Goal: Browse casually: Explore the website without a specific task or goal

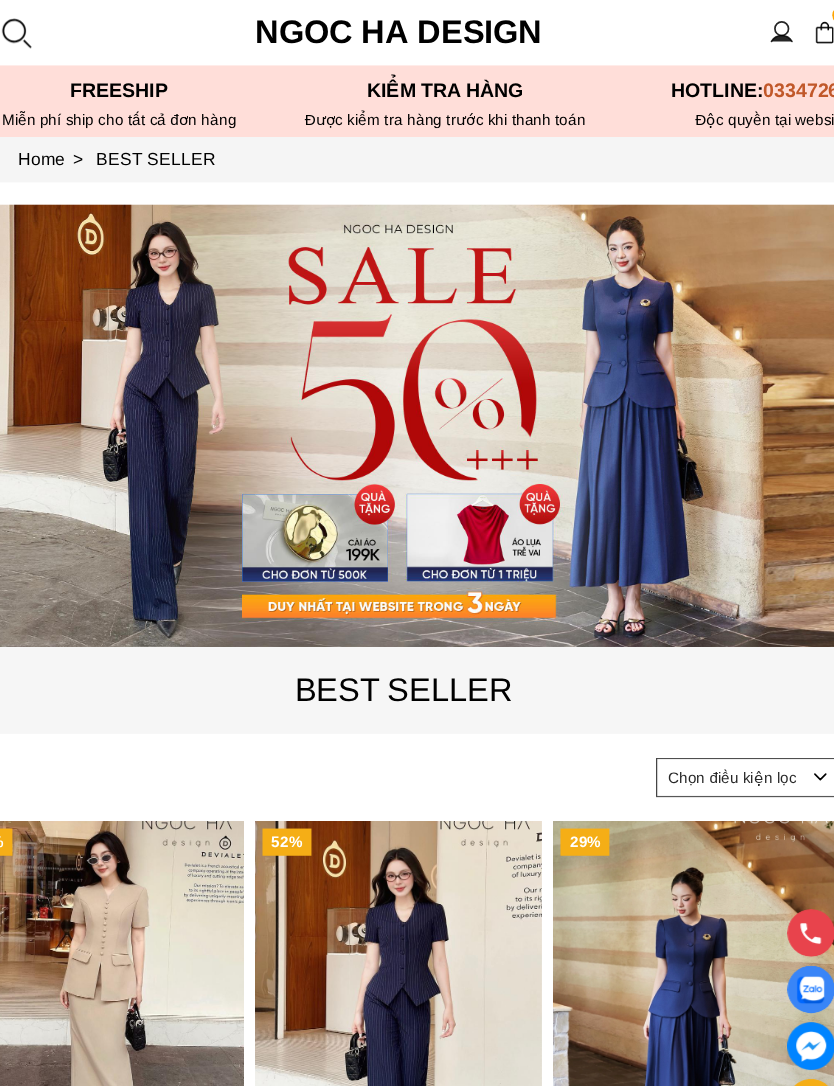
click at [722, 710] on select "Chọn điều kiện lọc Bán chạy nhất Tên sản phẩm A - Z Tên sản phẩm Z - A Giá từ c…" at bounding box center [739, 715] width 170 height 36
click at [391, 634] on p "BEST SELLER" at bounding box center [422, 634] width 824 height 47
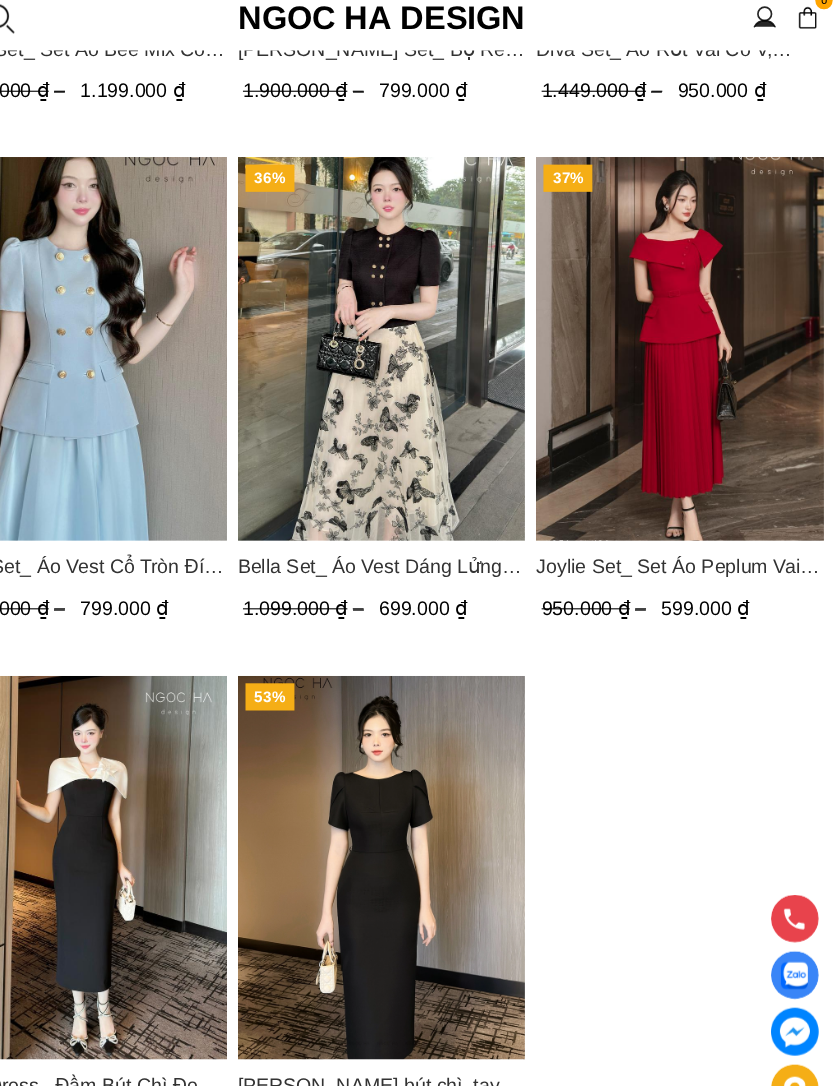
scroll to position [2988, 0]
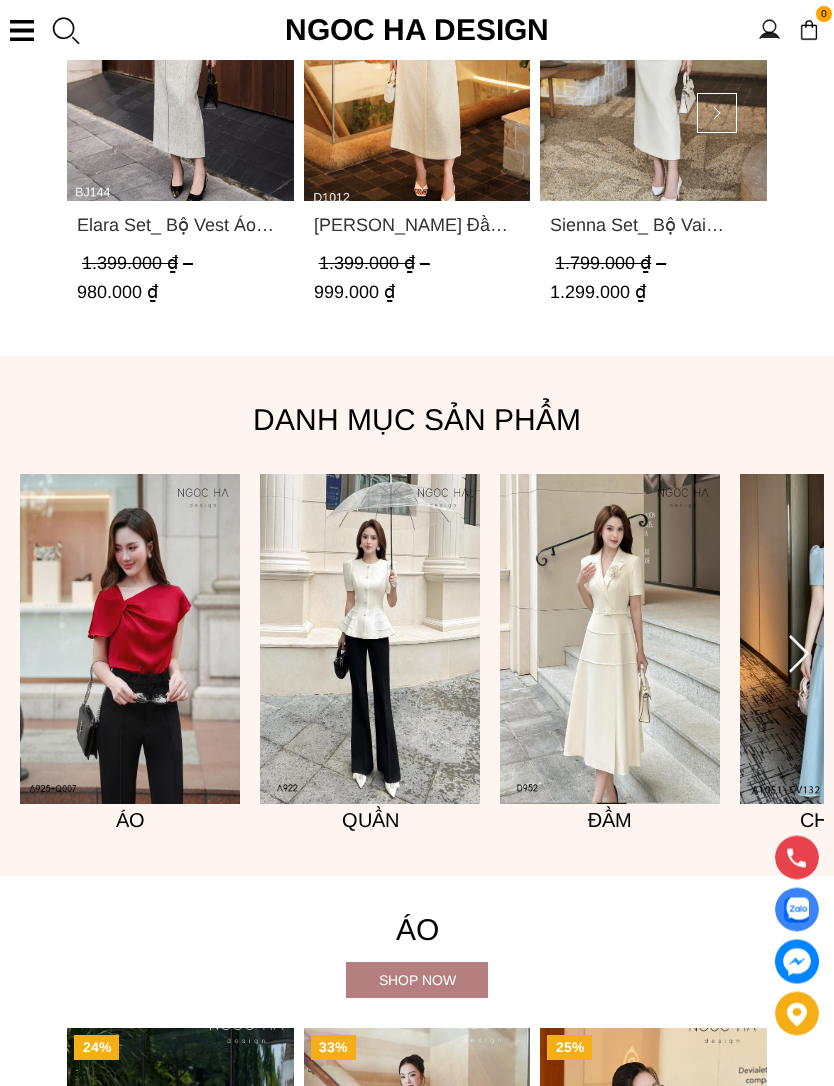
scroll to position [796, 0]
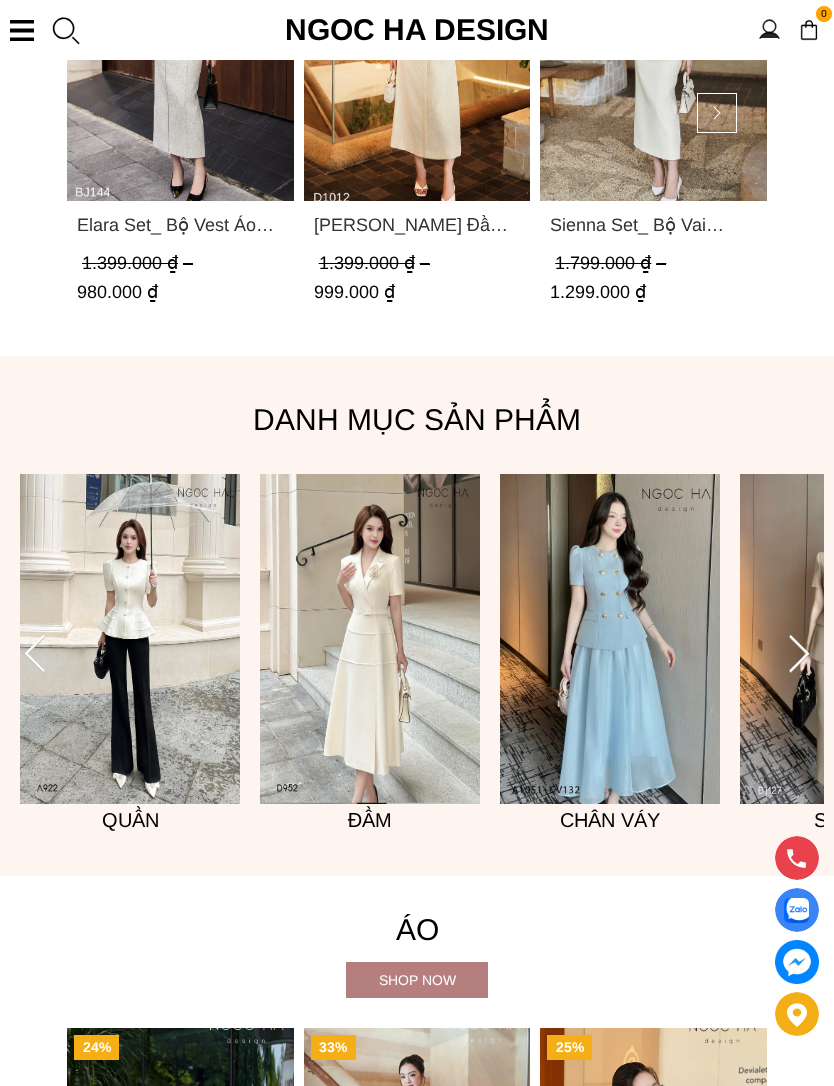
click at [428, 749] on img at bounding box center [370, 639] width 220 height 330
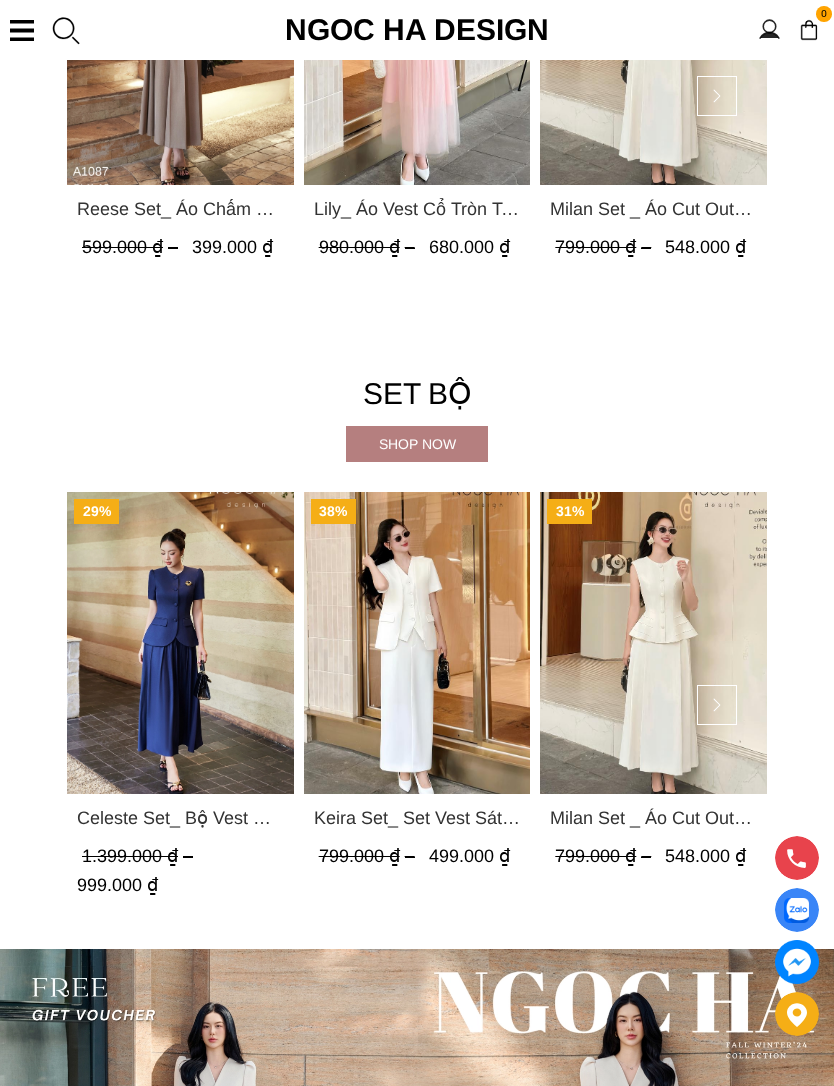
scroll to position [3724, 0]
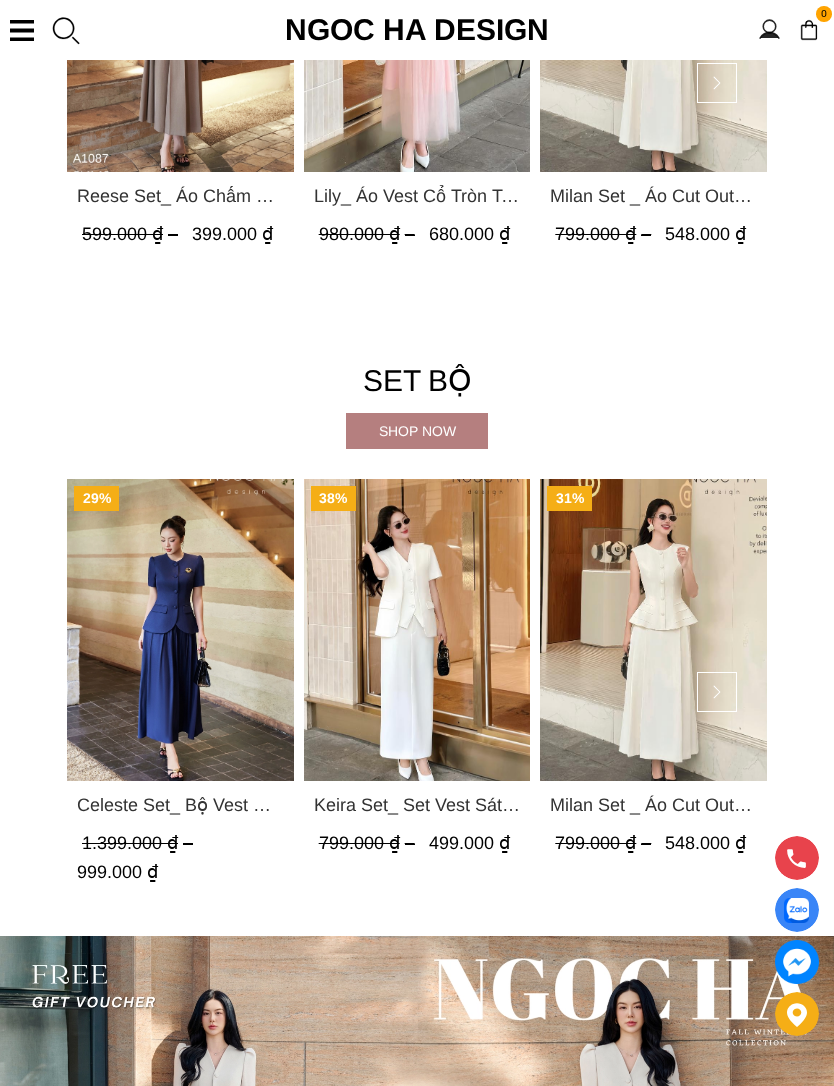
click at [428, 458] on section "Set bộ Shop now 29% Celeste Set_ Bộ Vest Cổ Tròn Chân Váy Nhún Xòe Màu Xanh Bò …" at bounding box center [417, 631] width 834 height 609
click at [412, 446] on div "Shop now" at bounding box center [417, 431] width 142 height 36
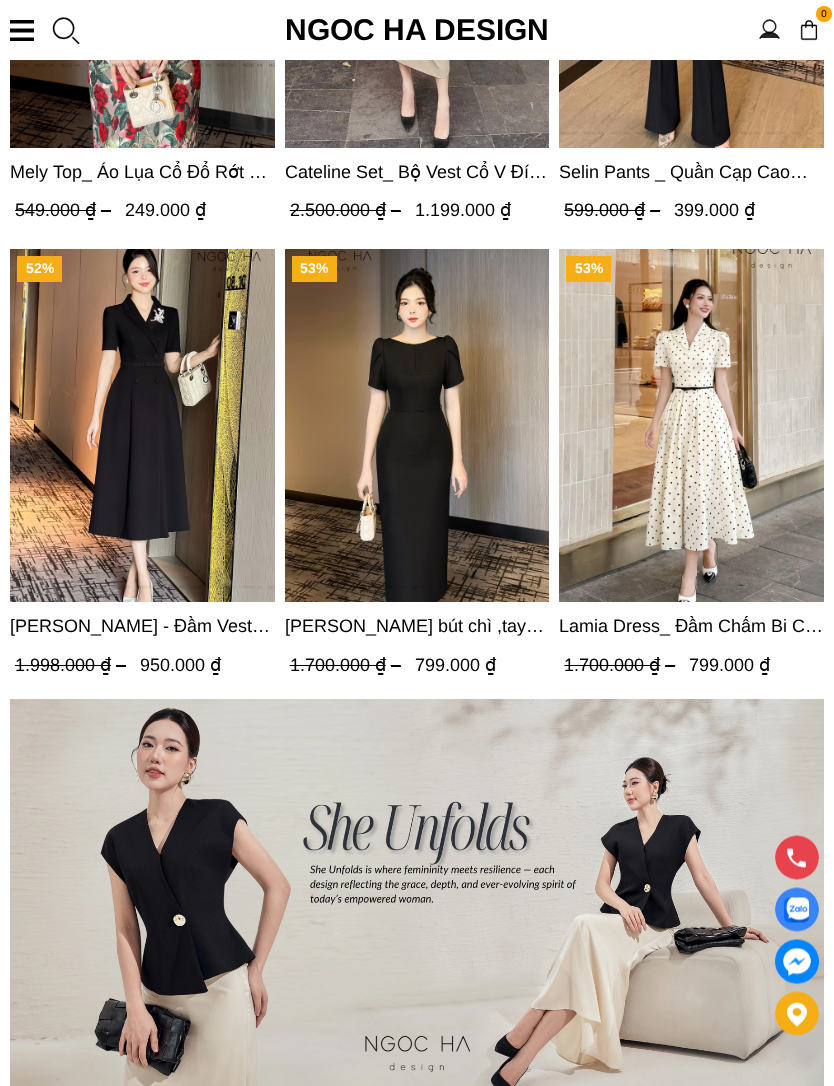
scroll to position [5393, 0]
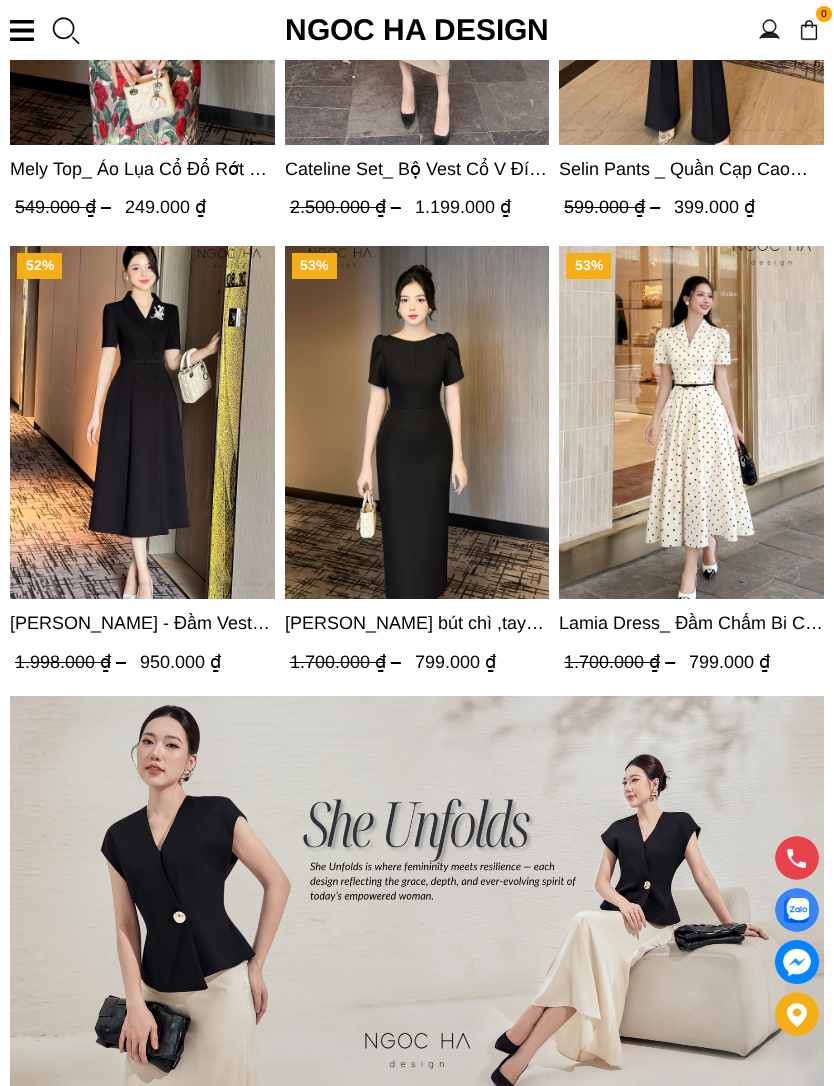
click at [64, 341] on img "Product image - Irene Dress - Đầm Vest Dáng Xòe Kèm Đai D713" at bounding box center [142, 422] width 265 height 353
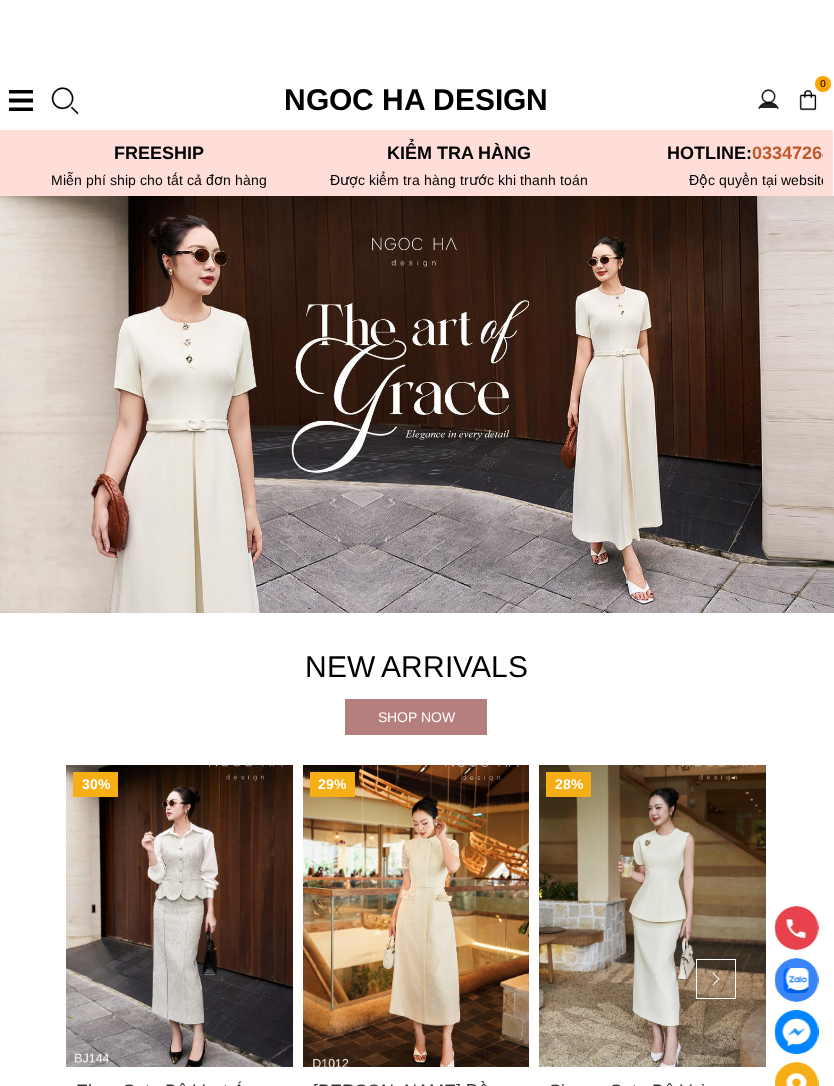
scroll to position [0, 1]
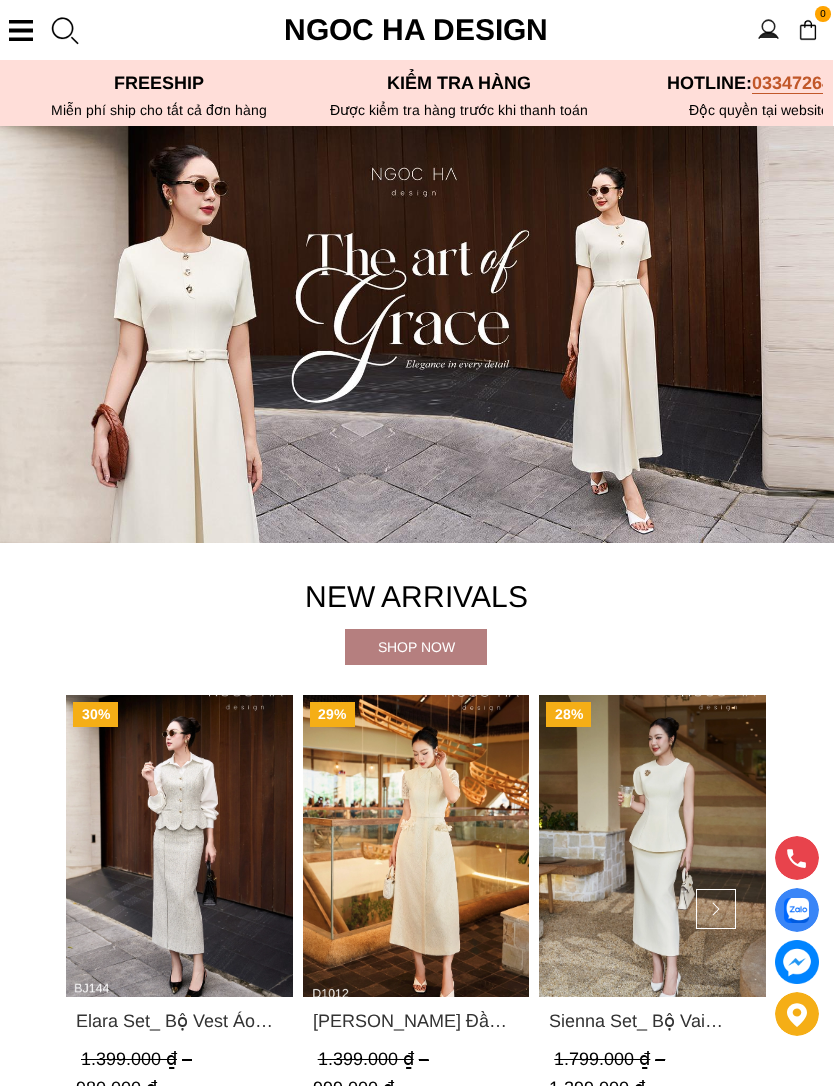
click at [16, 28] on div at bounding box center [21, 30] width 24 height 21
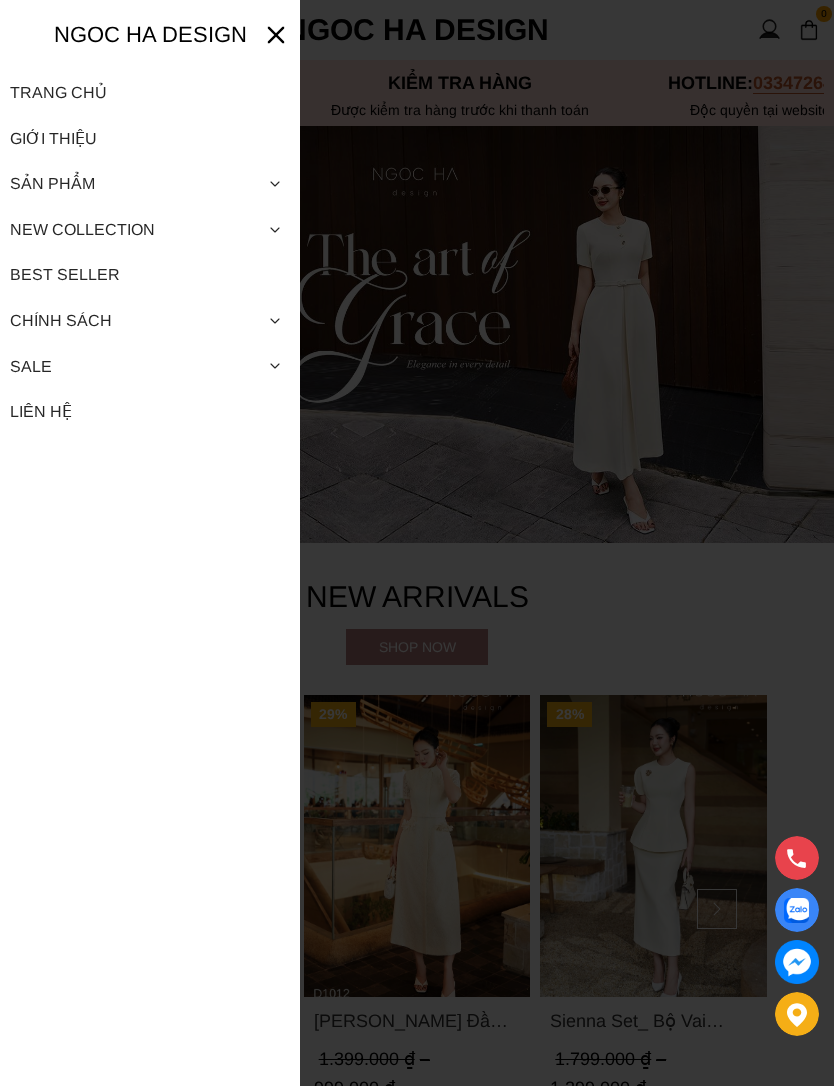
click at [31, 276] on link "Best Seller" at bounding box center [150, 275] width 280 height 46
click at [763, 677] on div at bounding box center [417, 543] width 834 height 1086
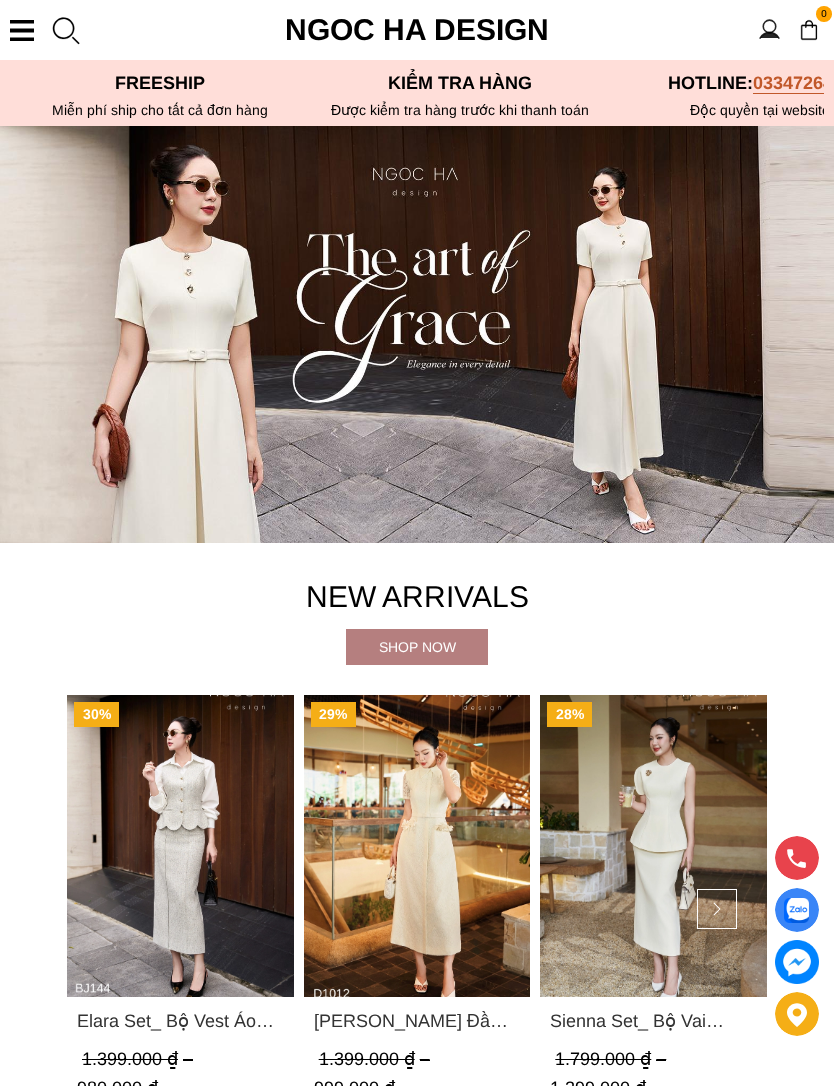
click at [775, 629] on section "New Arrivals Shop now 30% Elara Set_ Bộ Vest Áo Gile Chân Váy Bút Chì BJ144 1.3…" at bounding box center [417, 847] width 834 height 609
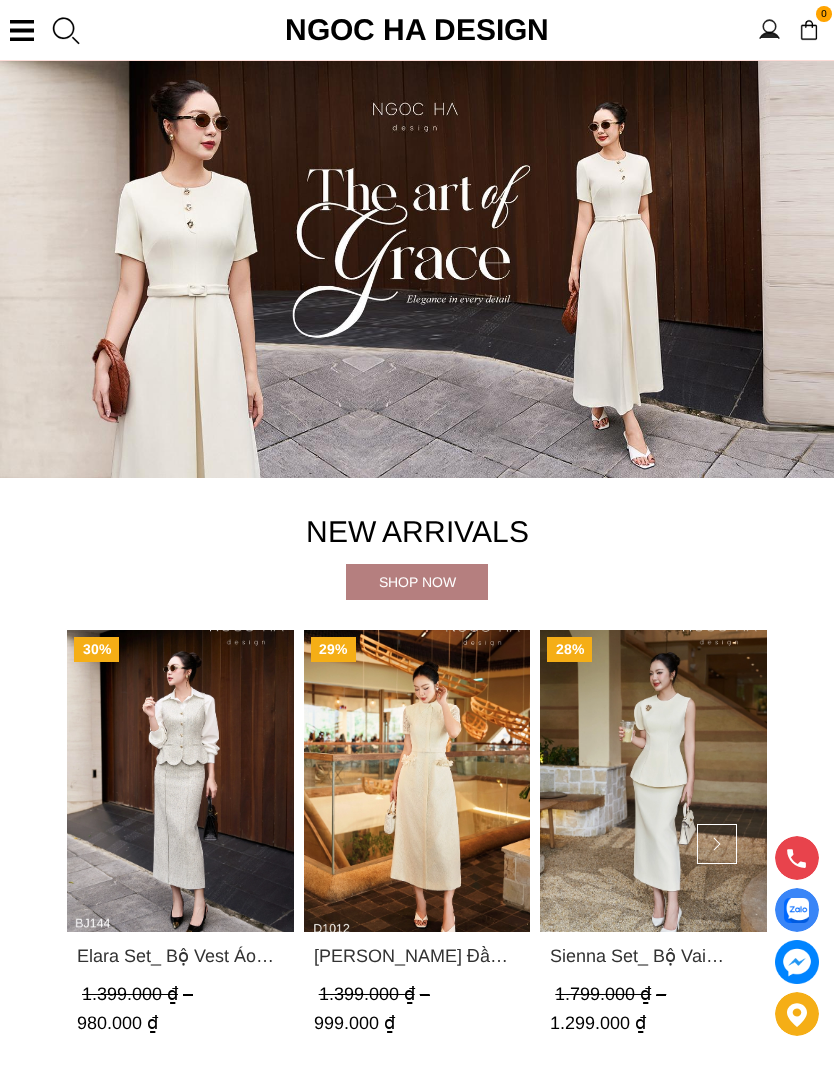
scroll to position [73, 0]
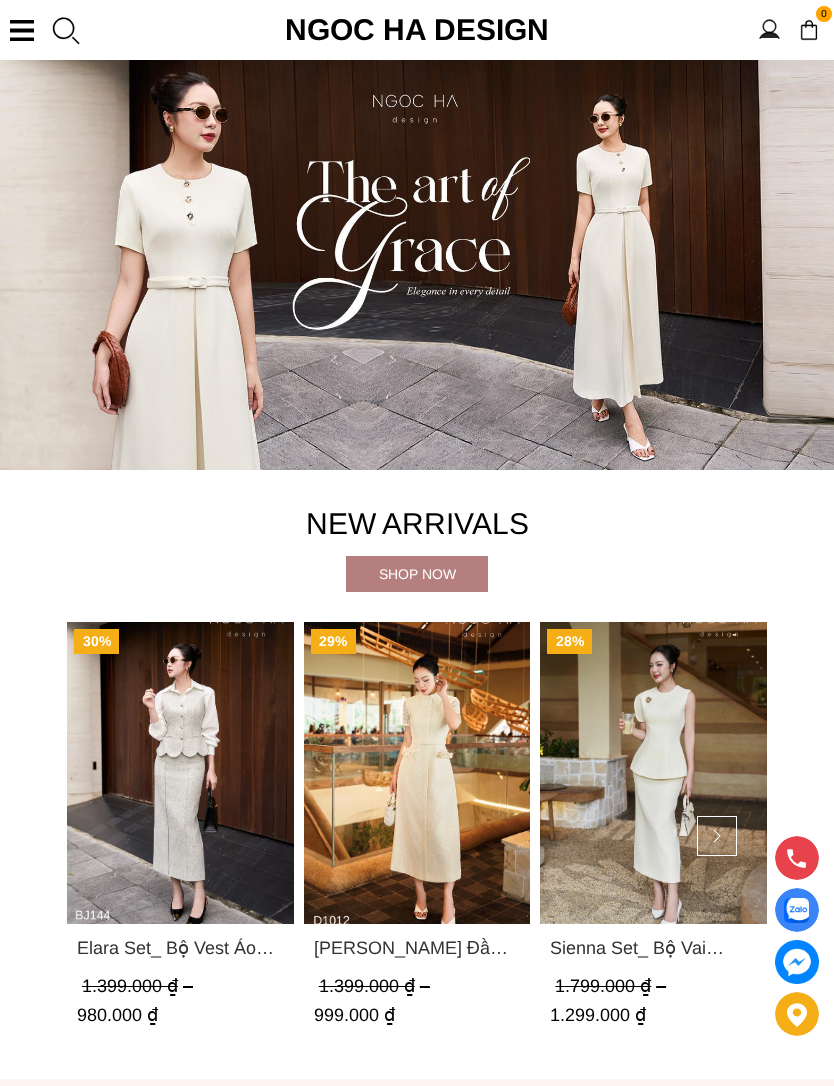
click at [393, 563] on div "Shop now" at bounding box center [417, 574] width 142 height 36
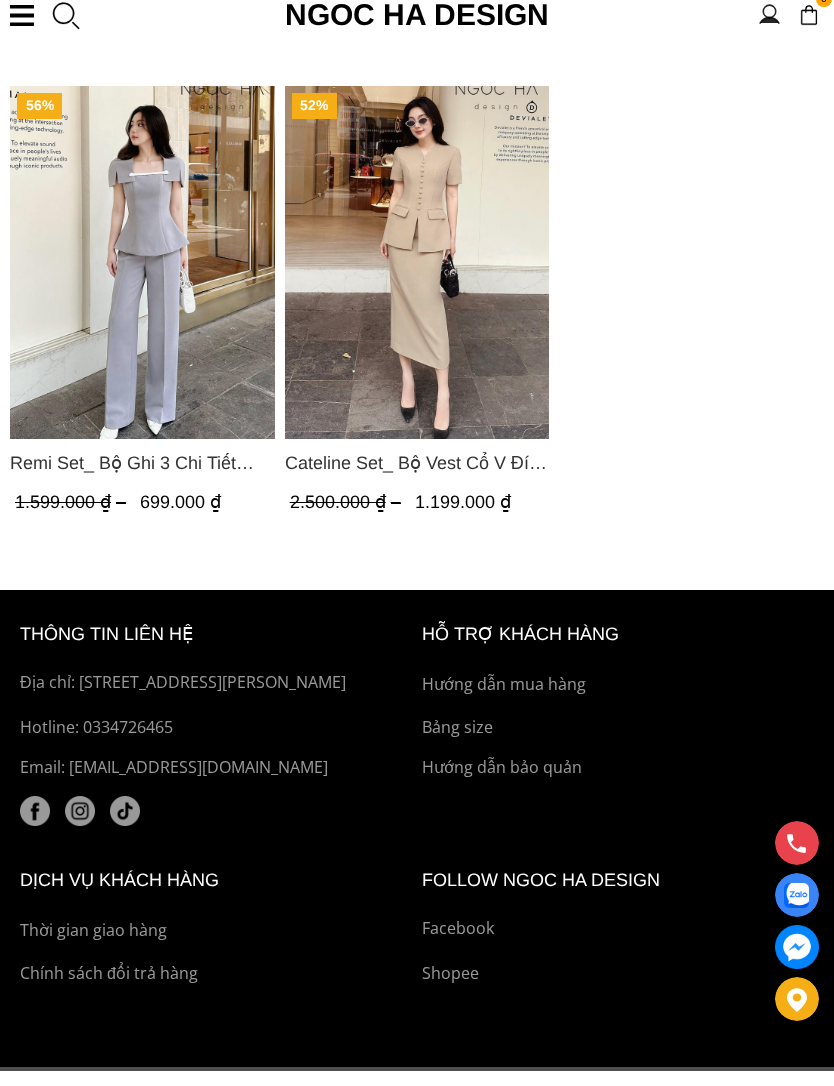
scroll to position [2163, 0]
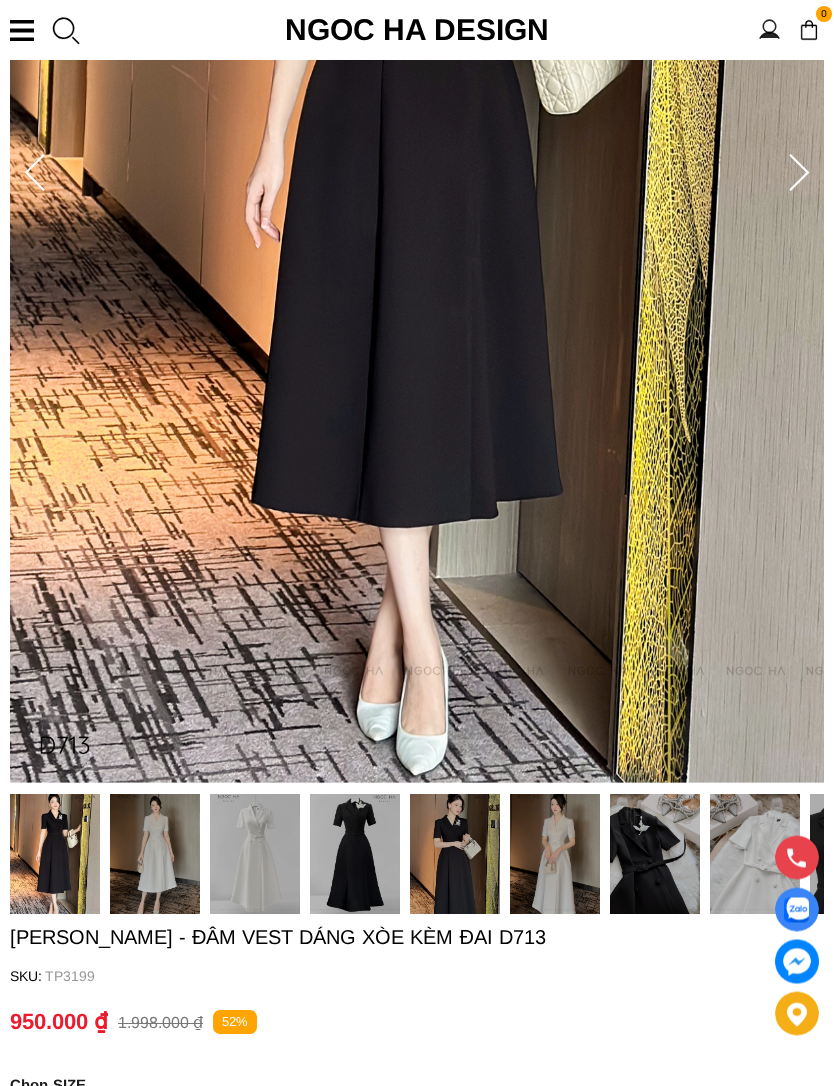
scroll to position [721, 0]
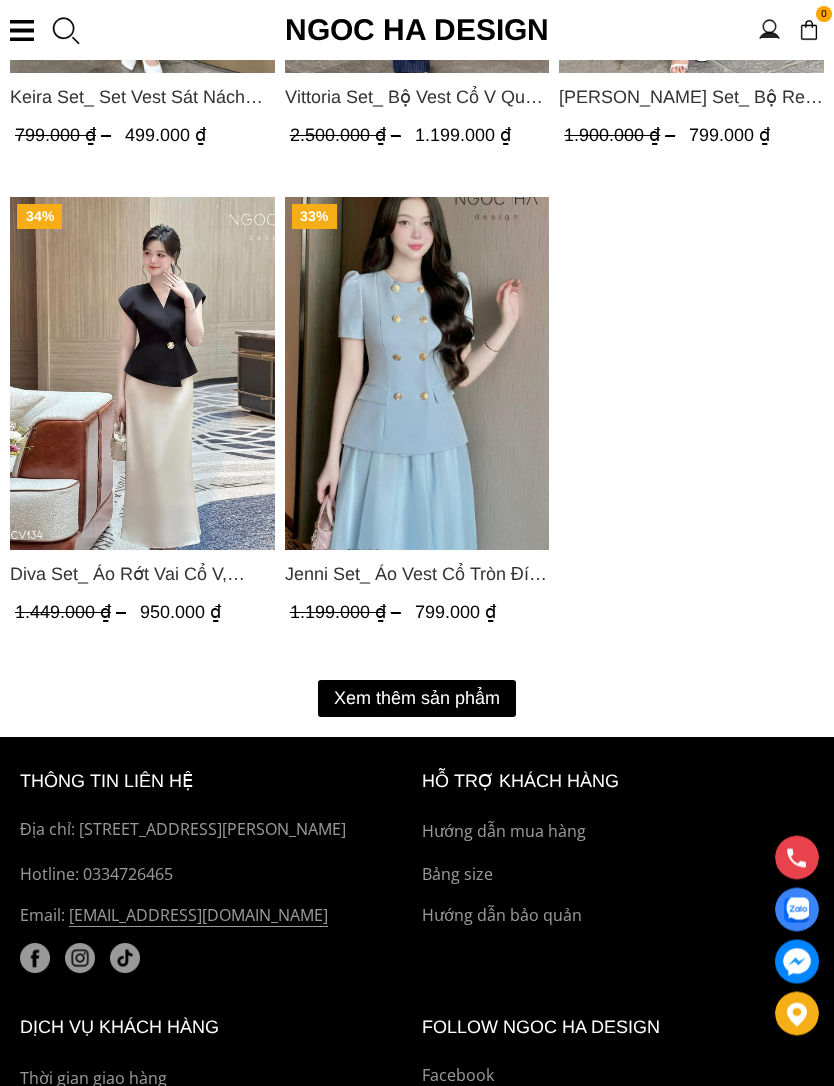
scroll to position [3416, 0]
click at [483, 692] on button "Xem thêm sản phẩm" at bounding box center [417, 698] width 198 height 37
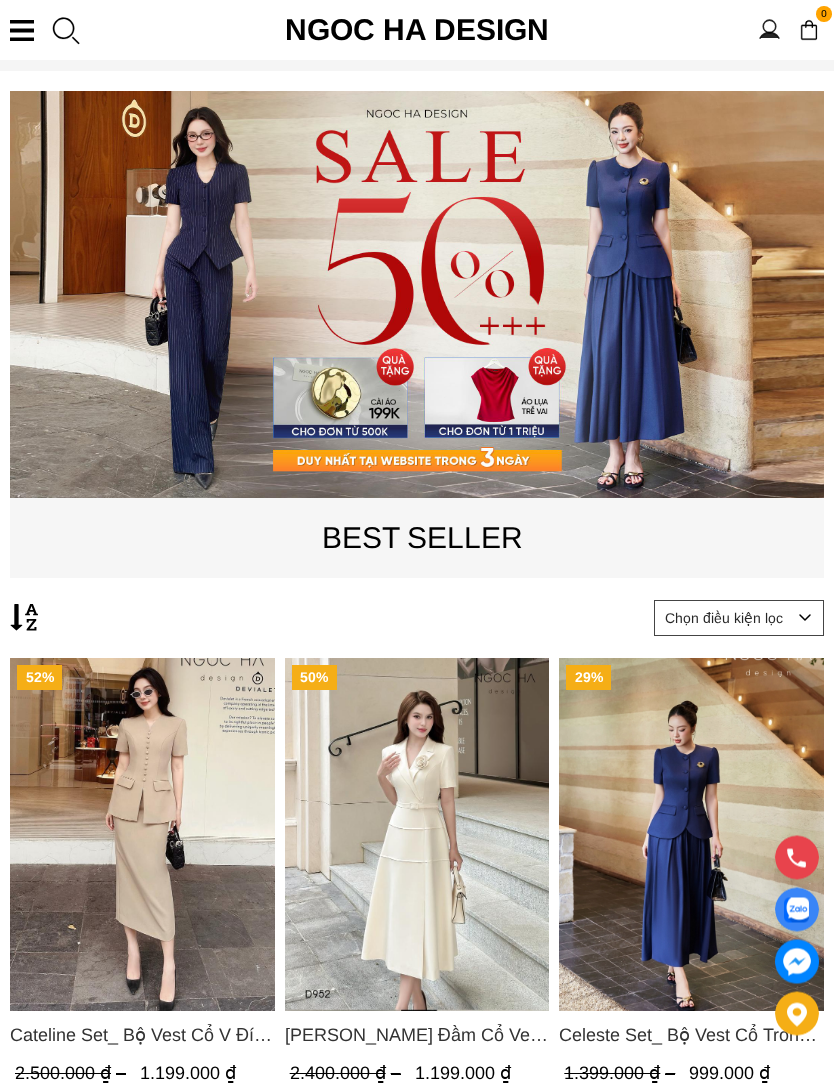
scroll to position [96, 0]
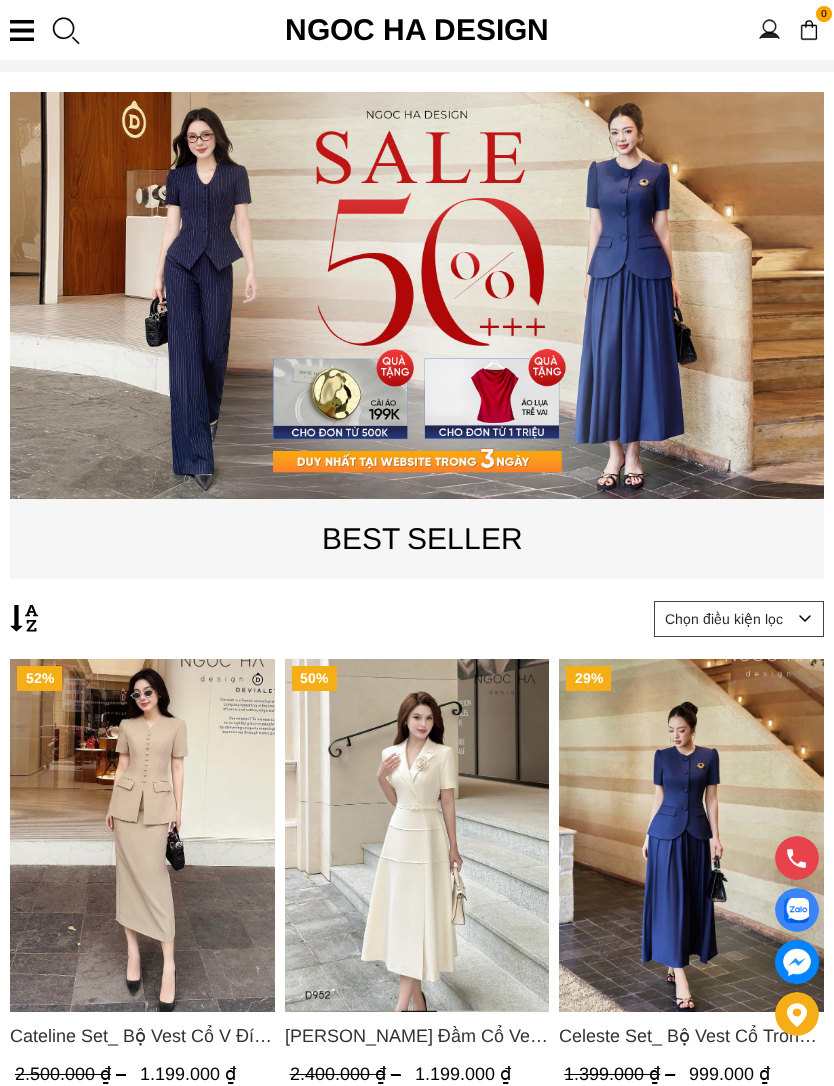
click at [766, 624] on select "Chọn điều kiện lọc Bán chạy nhất Tên sản phẩm A - Z Tên sản phẩm Z - A Giá từ c…" at bounding box center [739, 619] width 170 height 36
select select "best_selling"
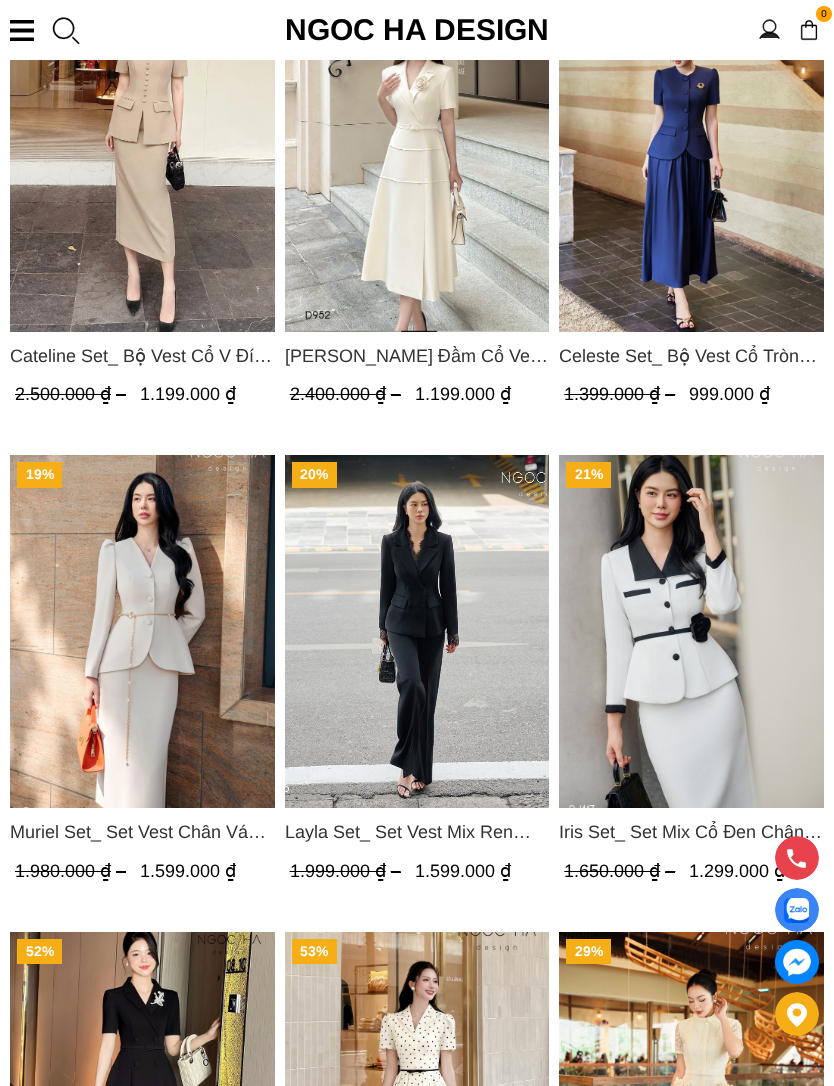
scroll to position [767, 0]
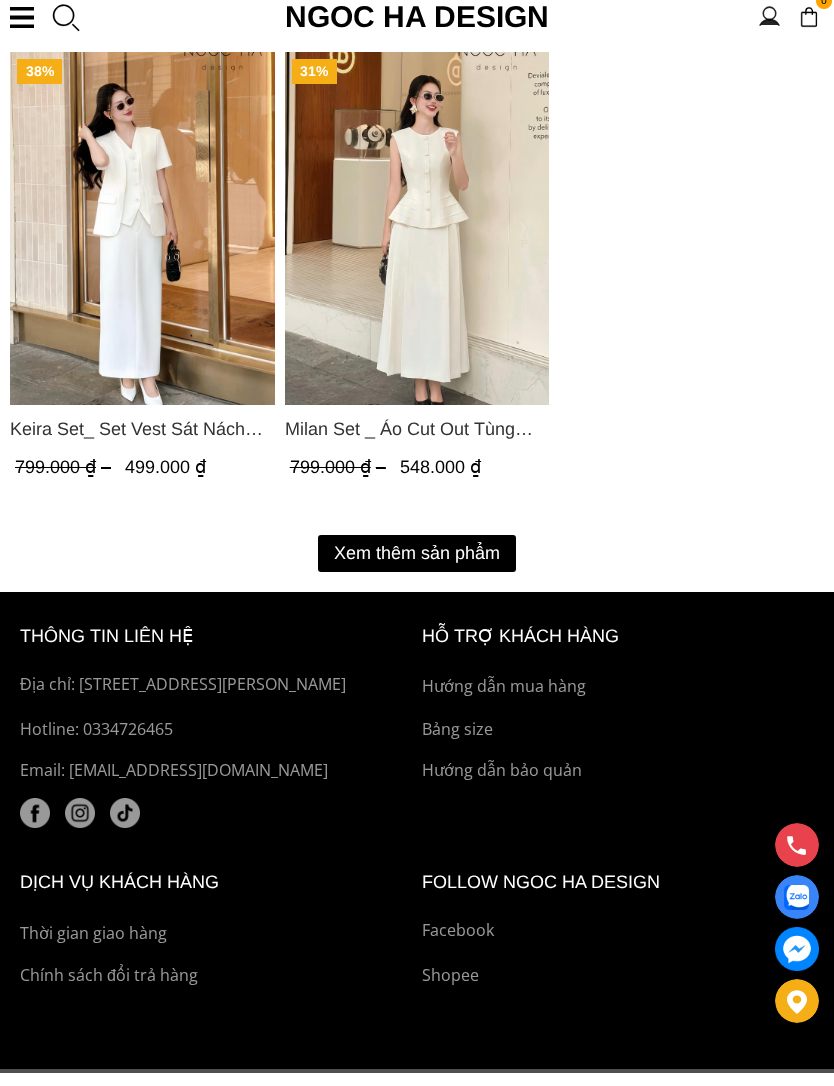
scroll to position [3628, 0]
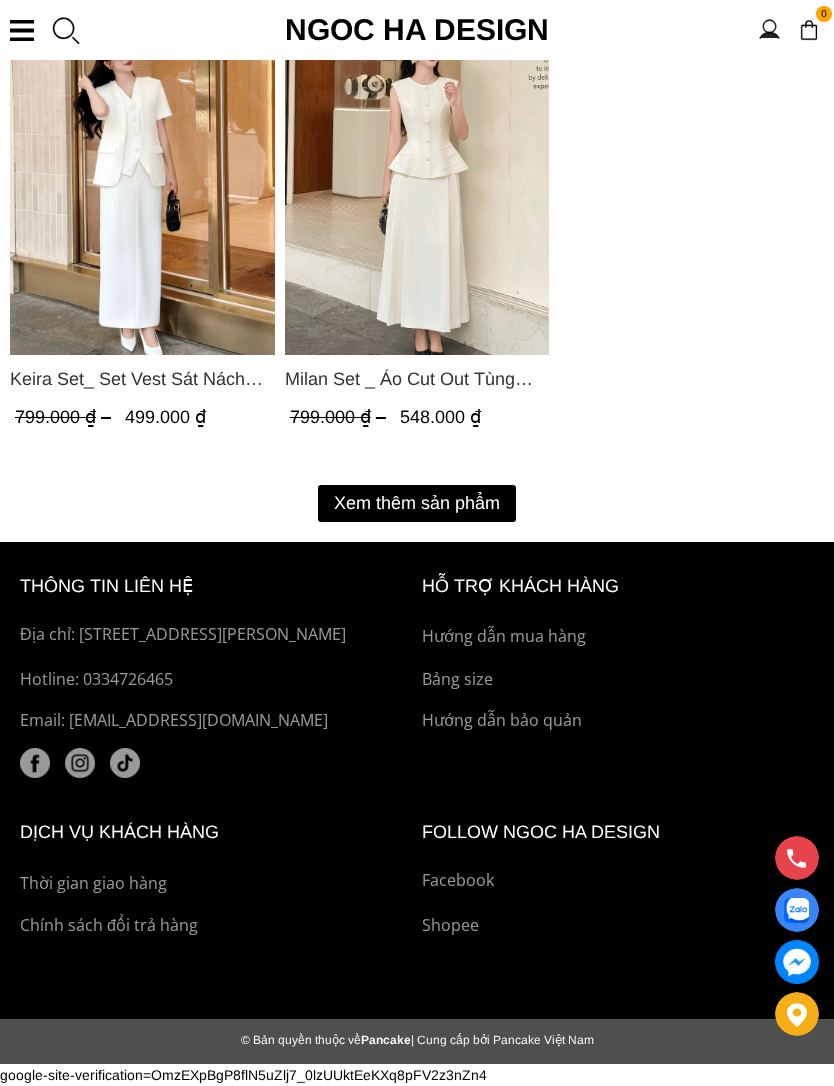
click at [384, 496] on button "Xem thêm sản phẩm" at bounding box center [417, 503] width 198 height 37
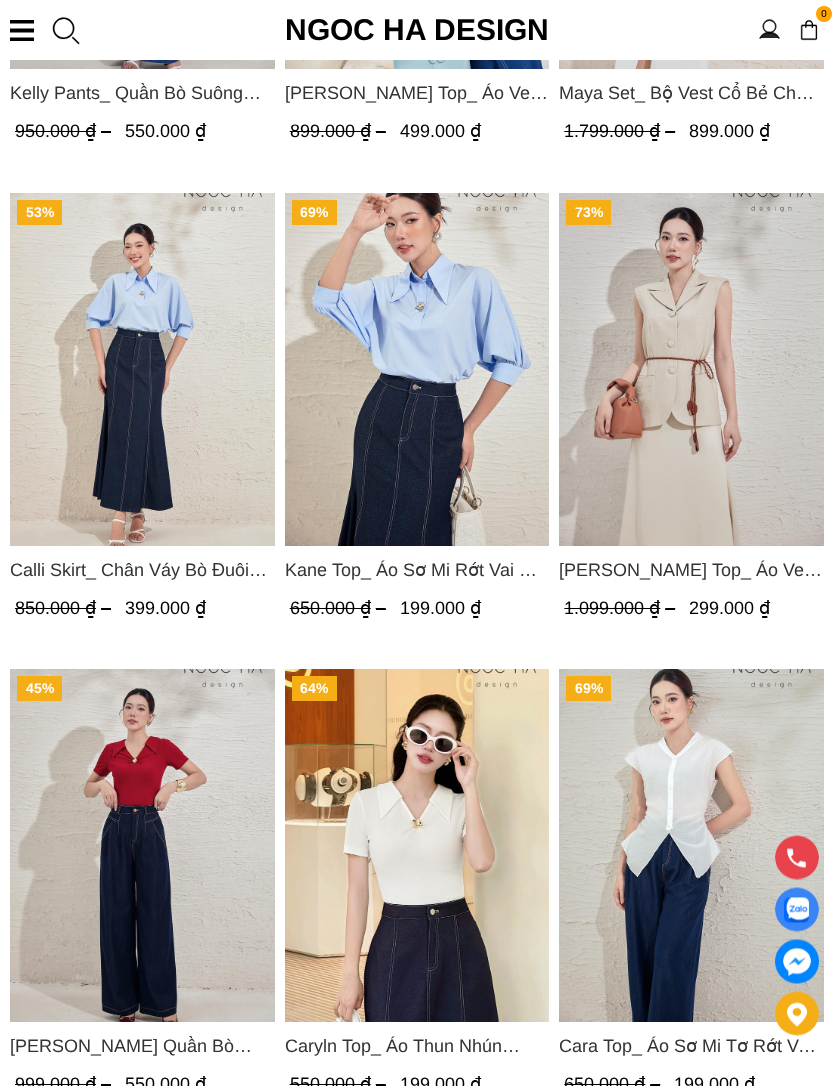
scroll to position [4373, 0]
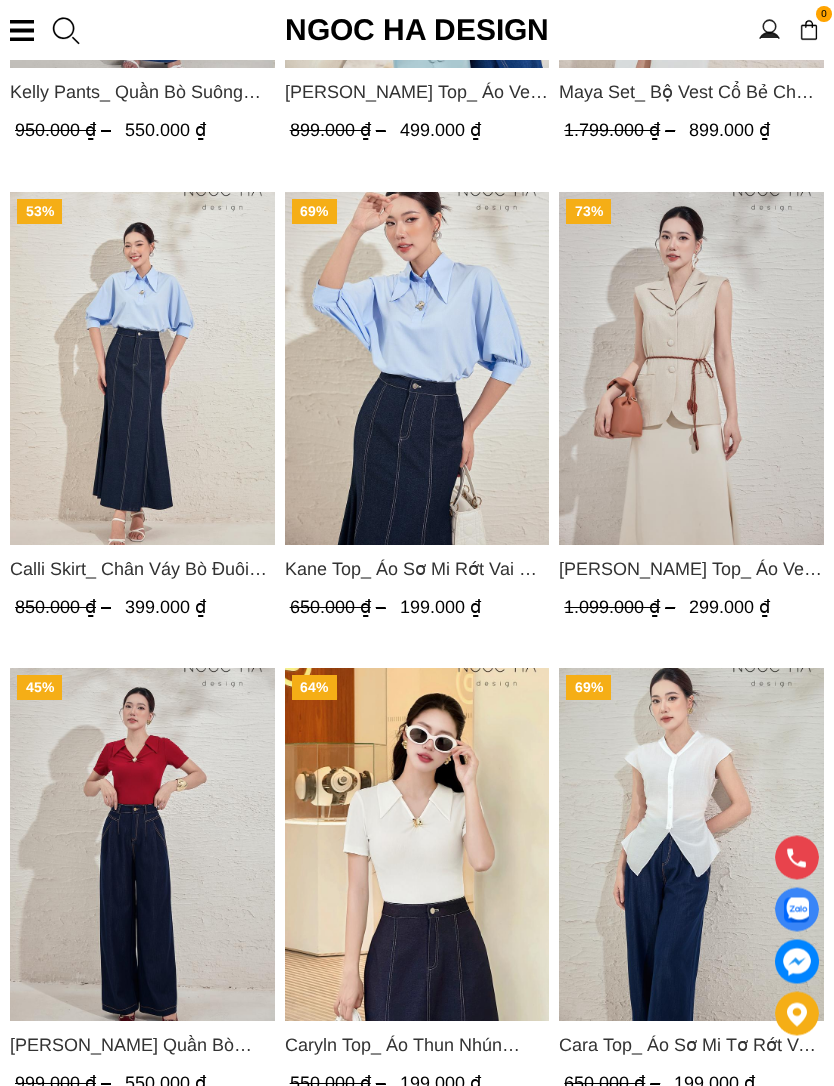
click at [344, 478] on img "Product image - Kane Top_ Áo Sơ Mi Rớt Vai Cổ Trụ Màu Xanh A1075" at bounding box center [417, 369] width 265 height 353
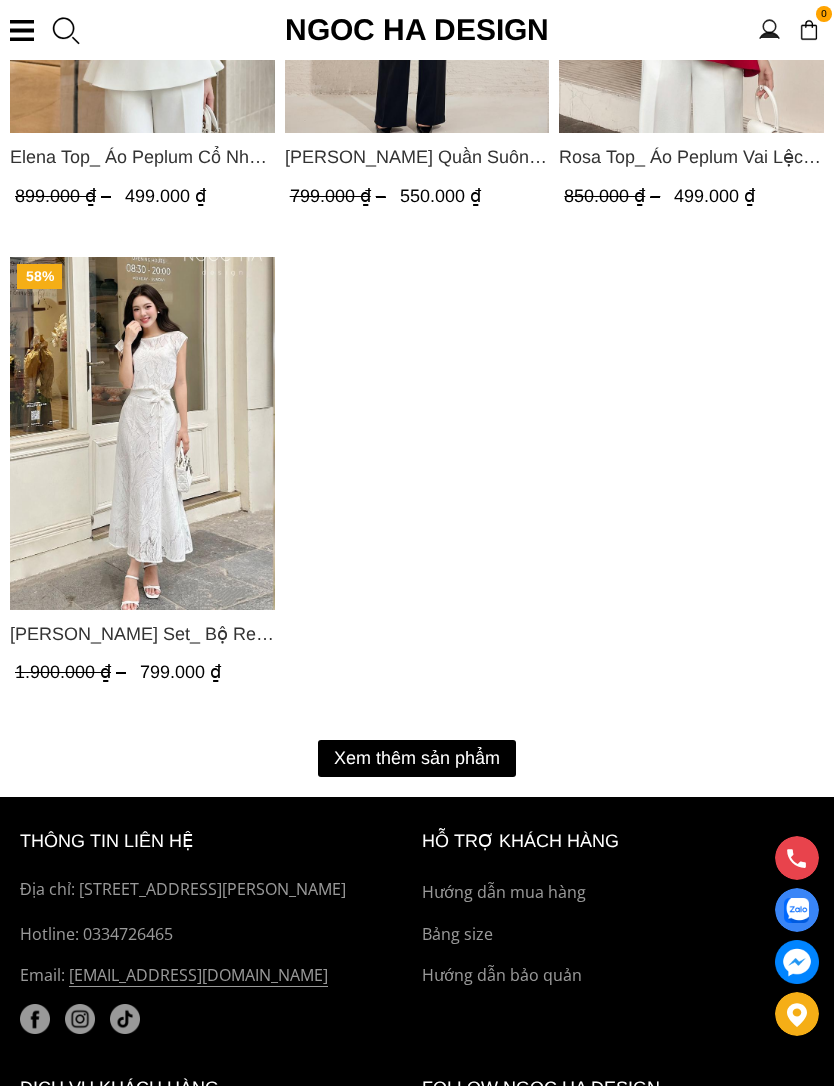
click at [383, 754] on button "Xem thêm sản phẩm" at bounding box center [417, 758] width 198 height 37
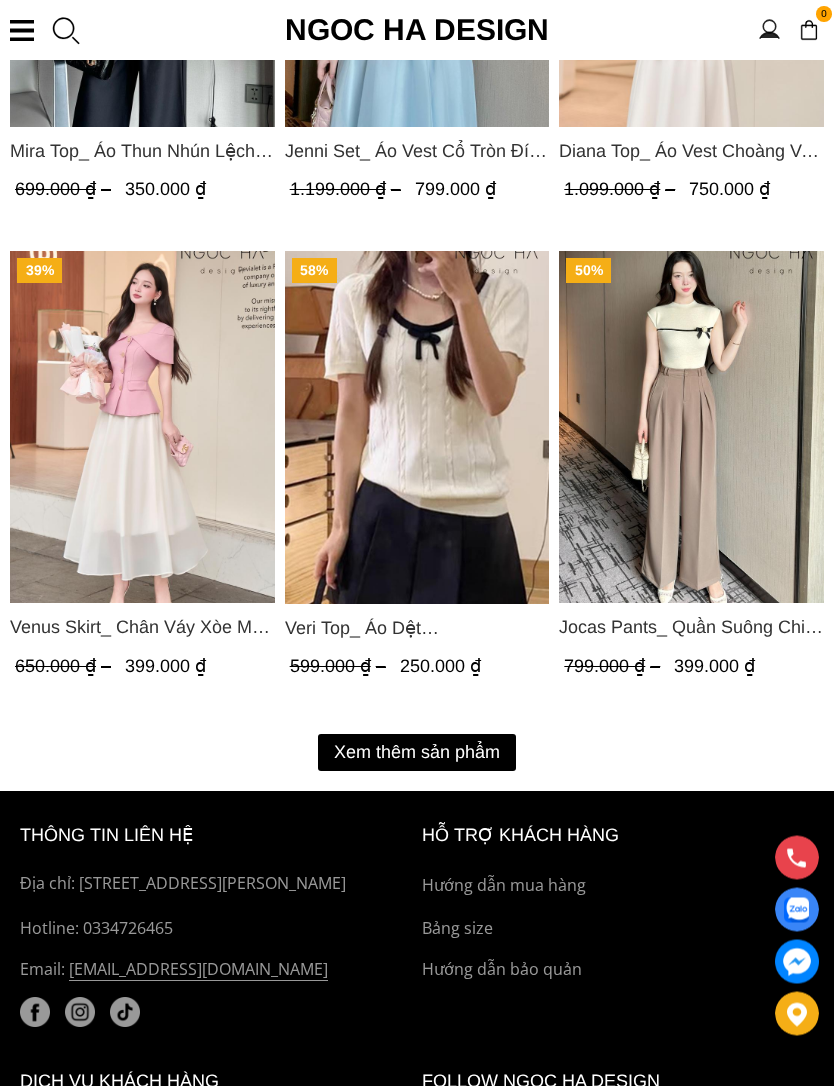
scroll to position [9555, 0]
click at [389, 752] on button "Xem thêm sản phẩm" at bounding box center [417, 752] width 198 height 37
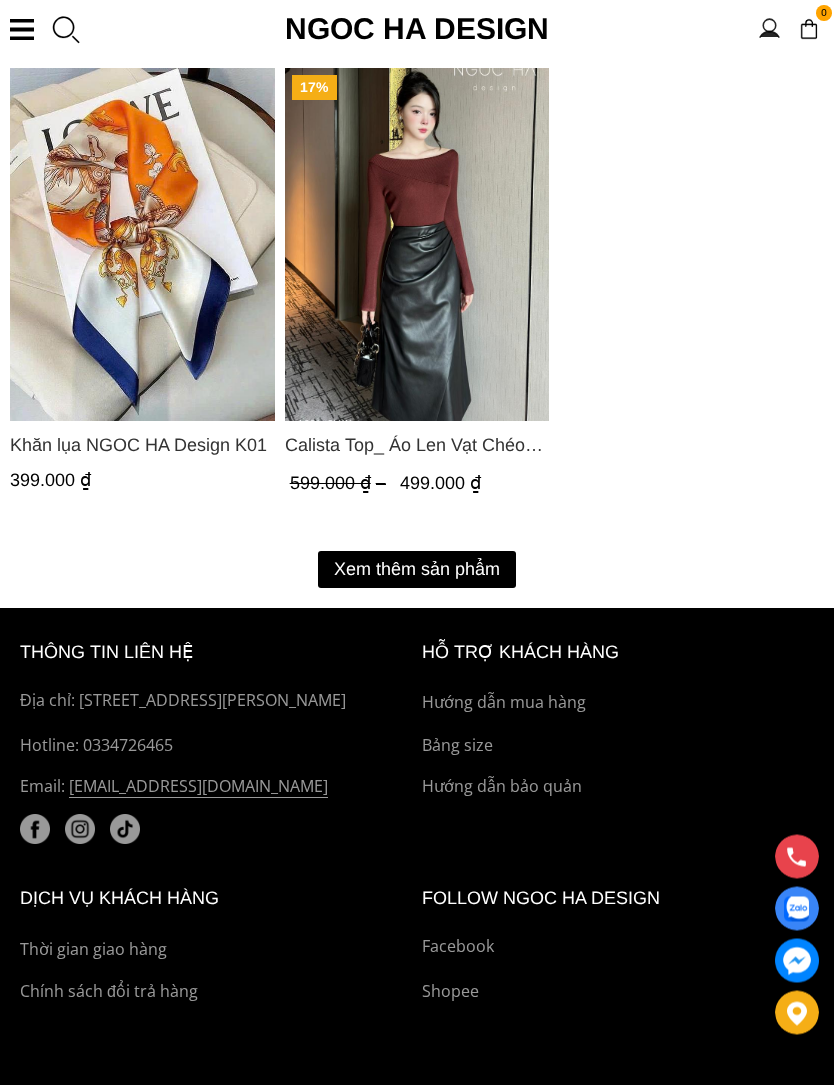
scroll to position [13070, 0]
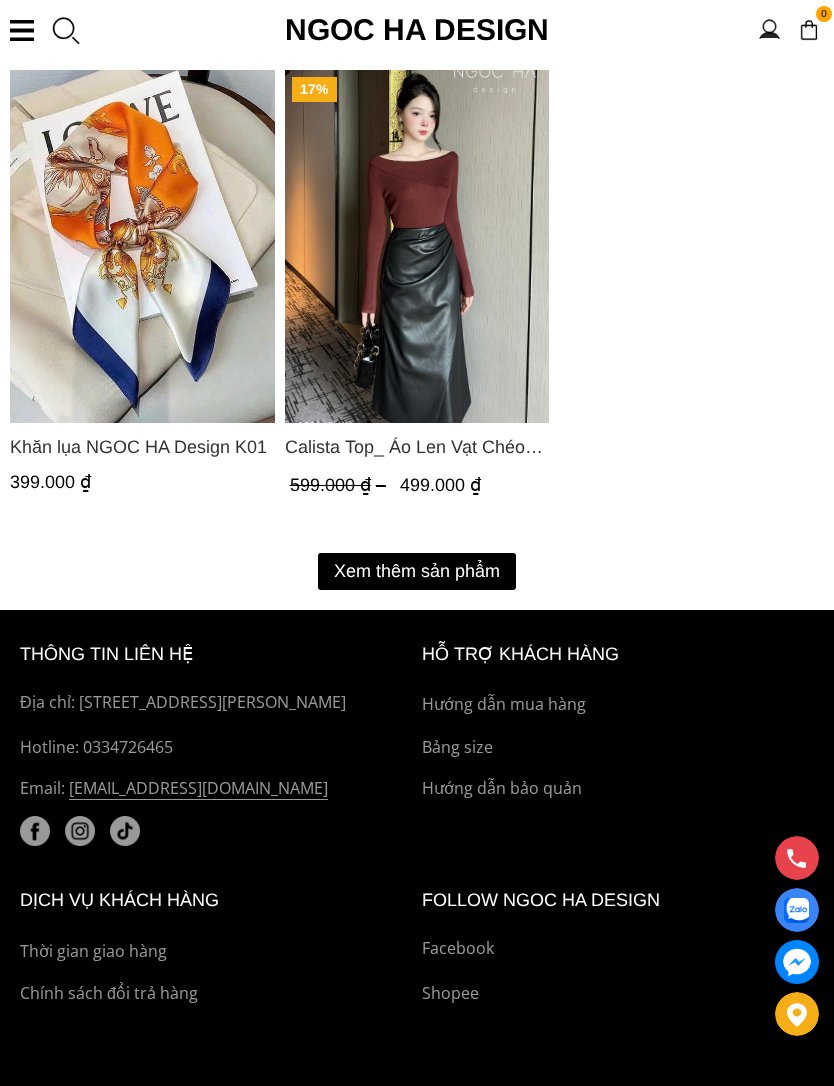
click at [355, 568] on button "Xem thêm sản phẩm" at bounding box center [417, 571] width 198 height 37
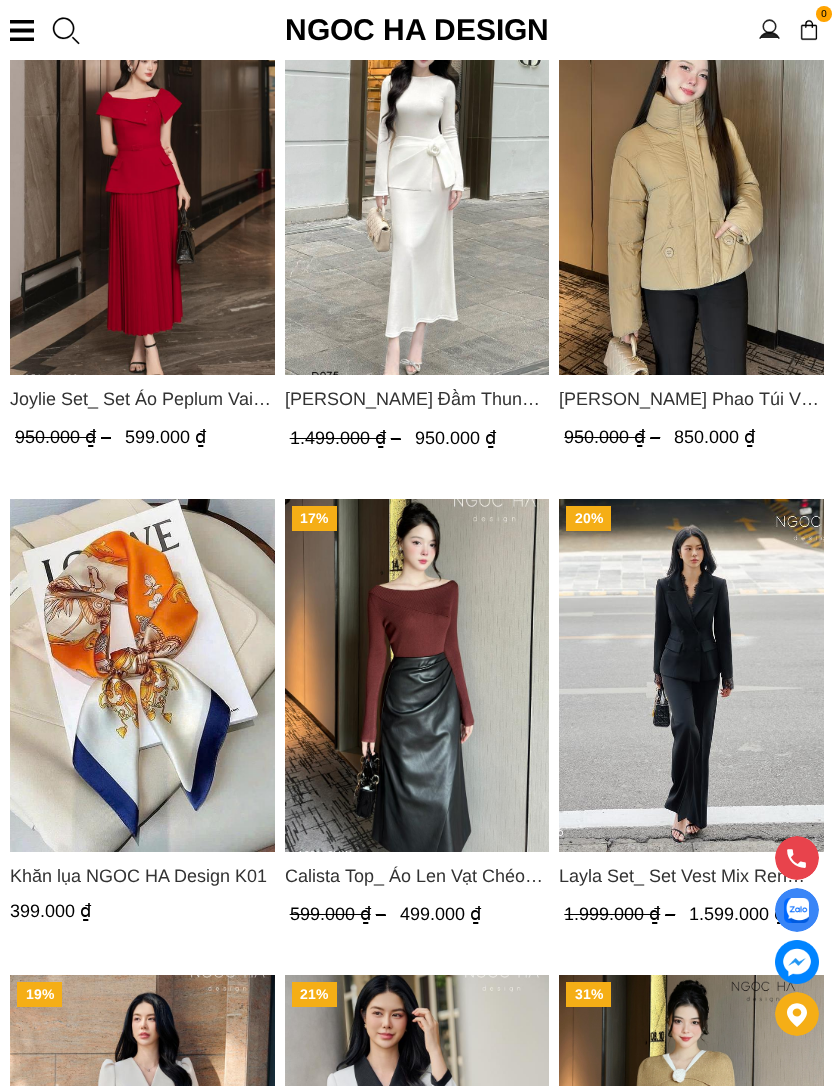
scroll to position [12637, 0]
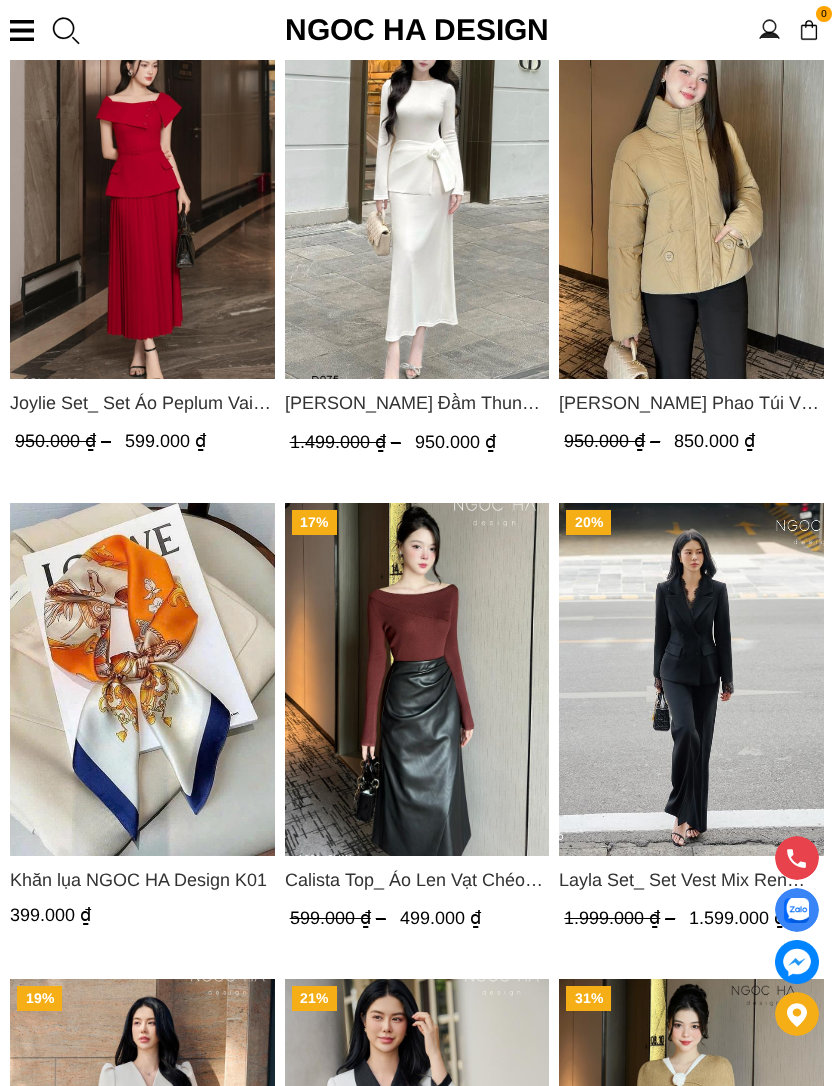
click at [37, 29] on section "0 Trang chủ Giới thiệu Sản phẩm Áo Áo thun Áo sơ mi Áo Peplum Áo lụa Áo len Quầ…" at bounding box center [417, 30] width 834 height 60
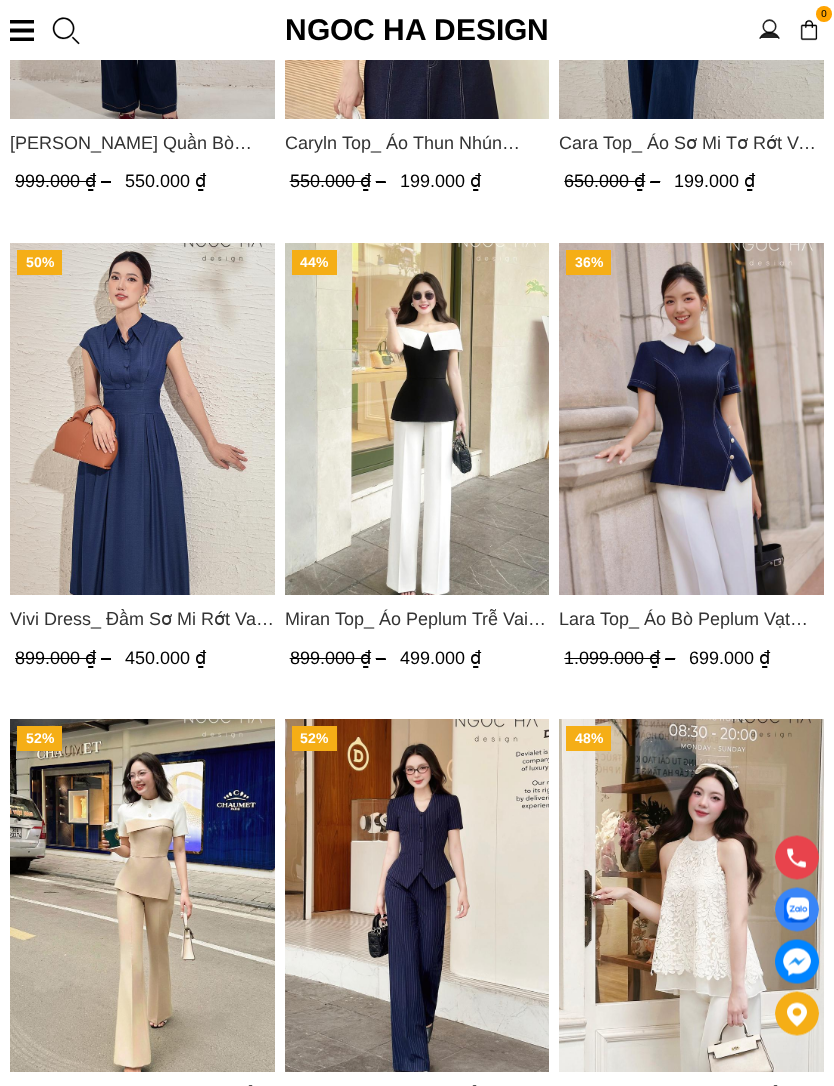
scroll to position [5173, 0]
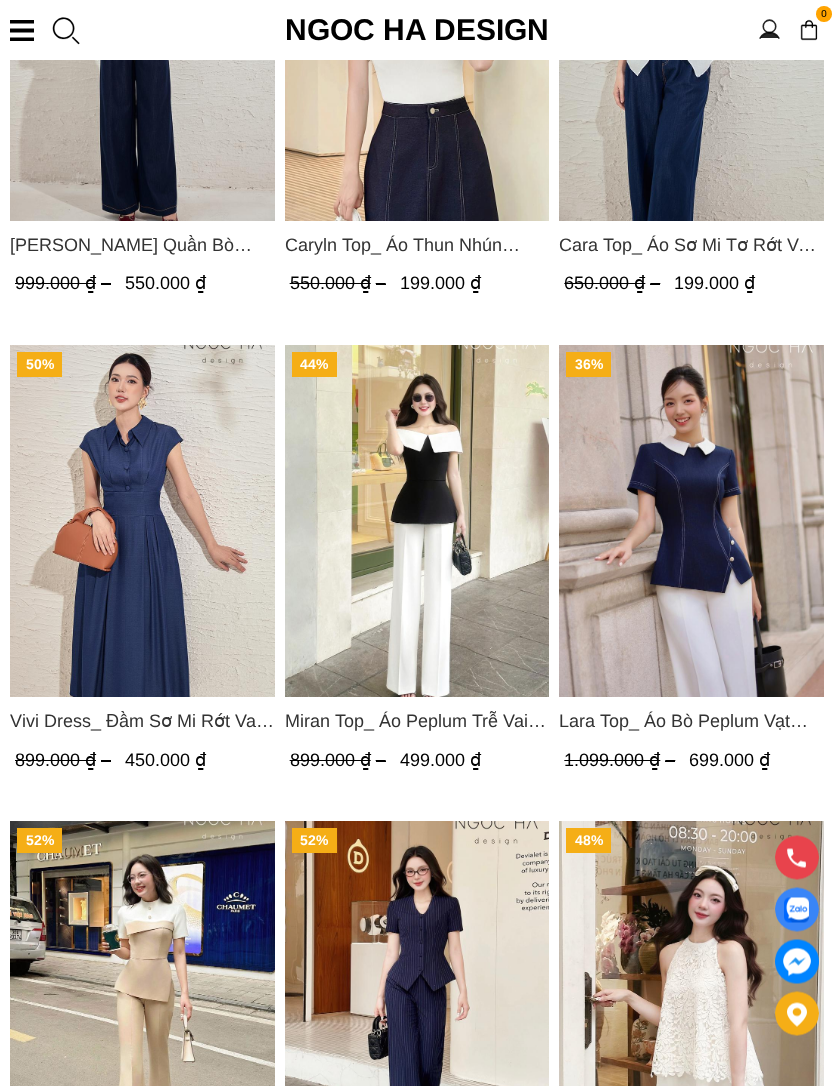
click at [22, 43] on section "0 Trang chủ Giới thiệu Sản phẩm Áo Áo thun Áo sơ mi Áo Peplum Áo lụa Áo len Quầ…" at bounding box center [417, 30] width 834 height 60
click at [419, 173] on img "Product image - Caryln Top_ Áo Thun Nhún Ngực Tay Cộc A1062" at bounding box center [417, 45] width 265 height 353
